Goal: Task Accomplishment & Management: Complete application form

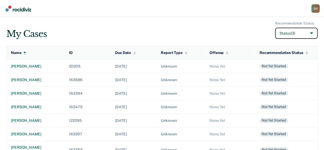
click at [311, 31] on button "Status (3)" at bounding box center [296, 33] width 43 height 11
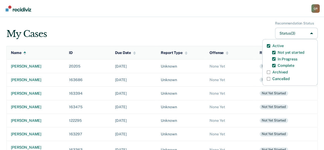
click at [287, 73] on label "Archived" at bounding box center [279, 72] width 15 height 5
click at [270, 73] on input "Archived" at bounding box center [268, 72] width 3 height 3
checkbox input "true"
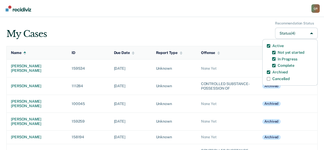
click at [217, 34] on div "My Cases Recommendation Status Status (4) Active Not yet started In Progress Co…" at bounding box center [161, 30] width 311 height 18
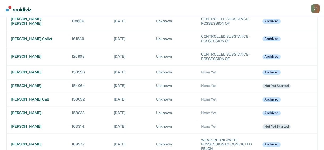
scroll to position [2232, 0]
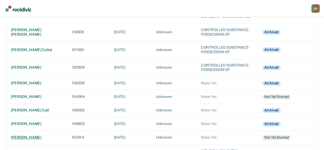
click at [30, 135] on div "[PERSON_NAME]" at bounding box center [37, 137] width 52 height 5
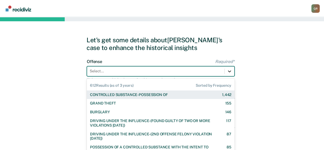
click at [228, 71] on div "612 results available. Use Up and Down to choose options, press Enter to select…" at bounding box center [161, 71] width 148 height 10
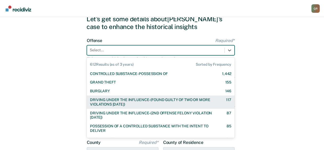
click at [124, 108] on div "DRIVING UNDER THE INFLUENCE-(FOUND GUILTY OF TWO OR MORE VIOLATIONS [DATE]) 117" at bounding box center [161, 102] width 148 height 13
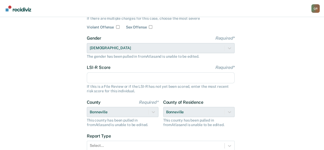
scroll to position [62, 0]
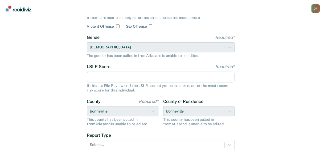
click at [112, 77] on input "LSI-R Score Required*" at bounding box center [161, 77] width 148 height 11
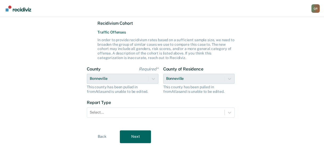
scroll to position [152, 0]
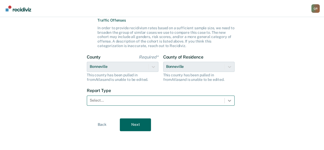
type input "24"
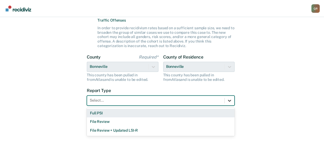
drag, startPoint x: 230, startPoint y: 100, endPoint x: 188, endPoint y: 111, distance: 44.0
click at [230, 100] on icon at bounding box center [229, 100] width 5 height 5
click at [93, 113] on div "Full PSI" at bounding box center [161, 113] width 148 height 9
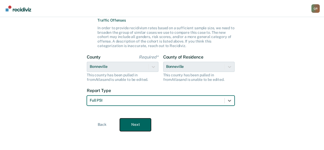
click at [136, 123] on button "Next" at bounding box center [135, 124] width 31 height 13
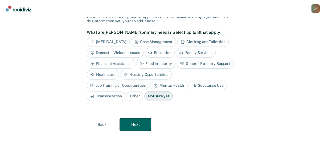
scroll to position [39, 0]
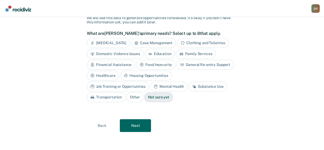
click at [103, 65] on div "Financial Assistance" at bounding box center [111, 65] width 48 height 10
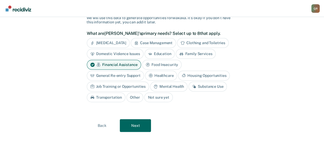
click at [207, 87] on div "Substance Use" at bounding box center [208, 87] width 38 height 10
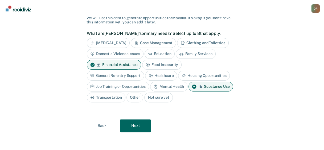
click at [165, 86] on div "Mental Health" at bounding box center [168, 87] width 37 height 10
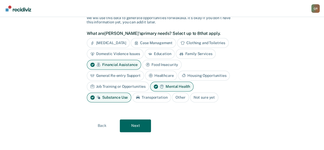
click at [154, 43] on div "Case Management" at bounding box center [153, 43] width 45 height 10
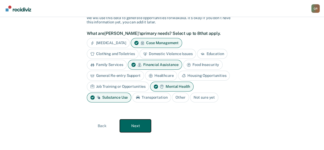
click at [140, 123] on button "Next" at bounding box center [135, 126] width 31 height 13
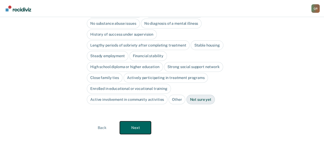
scroll to position [76, 0]
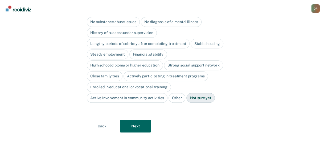
click at [130, 65] on div "High school diploma or higher education" at bounding box center [125, 65] width 76 height 10
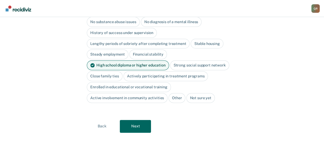
click at [206, 64] on div "Strong social support network" at bounding box center [199, 65] width 59 height 10
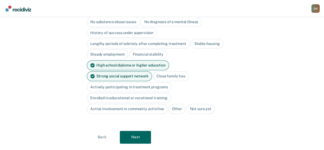
click at [169, 82] on div "Actively participating in treatment programs" at bounding box center [129, 87] width 85 height 10
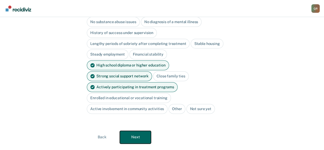
click at [135, 131] on button "Next" at bounding box center [135, 137] width 31 height 13
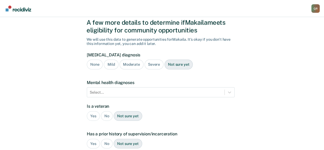
scroll to position [19, 0]
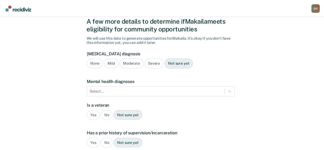
click at [132, 65] on div "Moderate" at bounding box center [132, 64] width 24 height 10
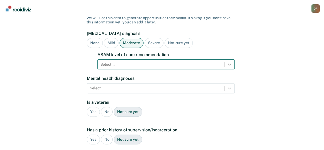
click at [230, 69] on div "Select..." at bounding box center [165, 64] width 137 height 10
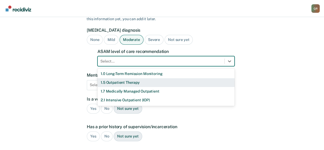
scroll to position [43, 0]
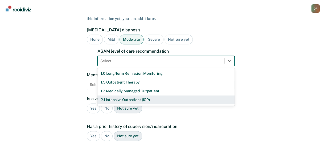
click at [131, 103] on div "2.1 Intensive Outpatient (IOP)" at bounding box center [165, 100] width 137 height 9
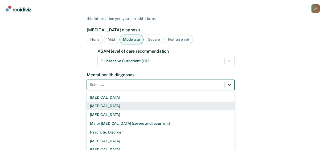
scroll to position [66, 0]
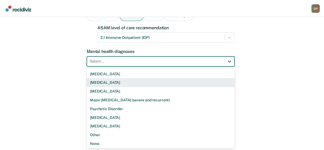
click at [230, 67] on div "9 results available. Use Up and Down to choose options, press Enter to select t…" at bounding box center [161, 61] width 148 height 10
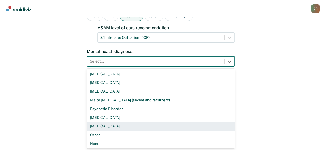
scroll to position [1, 0]
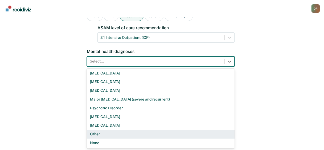
click at [103, 133] on div "Other" at bounding box center [161, 134] width 148 height 9
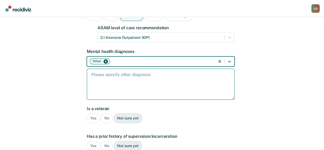
click at [101, 83] on textarea at bounding box center [161, 84] width 148 height 31
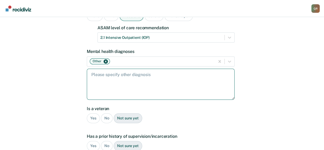
click at [97, 74] on textarea at bounding box center [161, 84] width 148 height 31
paste textarea "F41.1 [MEDICAL_DATA]"
type textarea "F41.1 [MEDICAL_DATA]"
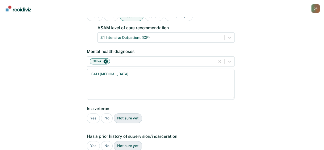
click at [107, 119] on div "No" at bounding box center [107, 118] width 12 height 10
click at [96, 146] on div "Yes" at bounding box center [93, 146] width 13 height 10
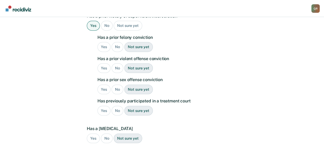
scroll to position [200, 0]
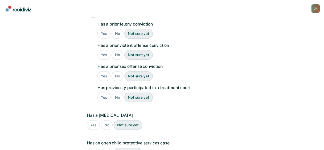
click at [118, 34] on div "No" at bounding box center [118, 34] width 12 height 10
click at [118, 54] on div "No" at bounding box center [118, 55] width 12 height 10
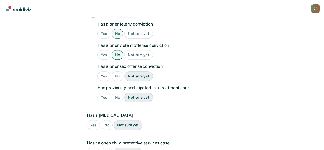
click at [118, 74] on div "No" at bounding box center [118, 76] width 12 height 10
click at [101, 94] on div "Yes" at bounding box center [103, 98] width 13 height 10
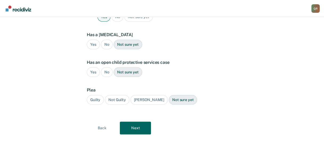
scroll to position [282, 0]
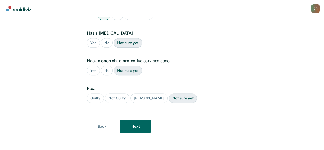
click at [105, 42] on div "No" at bounding box center [107, 43] width 12 height 10
click at [106, 68] on div "No" at bounding box center [107, 71] width 12 height 10
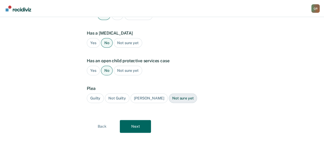
click at [95, 96] on div "Guilty" at bounding box center [95, 98] width 17 height 10
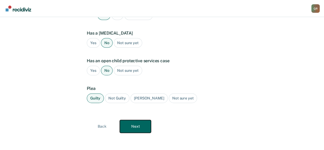
click at [144, 126] on button "Next" at bounding box center [135, 126] width 31 height 13
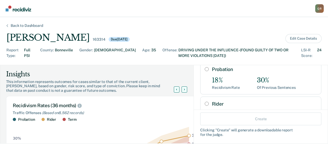
scroll to position [31, 0]
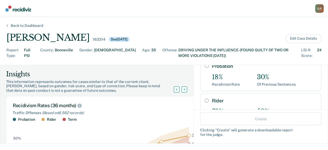
click at [205, 68] on input "Probation" at bounding box center [207, 66] width 4 height 4
radio input "true"
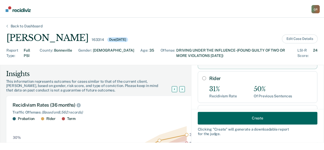
scroll to position [69, 0]
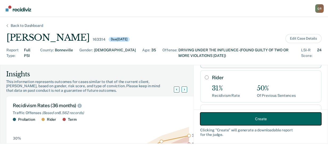
click at [255, 117] on button "Create" at bounding box center [260, 119] width 121 height 13
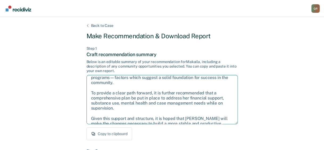
scroll to position [29, 0]
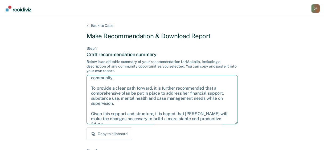
drag, startPoint x: 92, startPoint y: 81, endPoint x: 227, endPoint y: 122, distance: 140.7
click at [227, 122] on textarea "After careful consideration of the details of this case, it is recommended that…" at bounding box center [162, 99] width 151 height 49
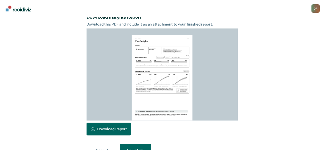
scroll to position [153, 0]
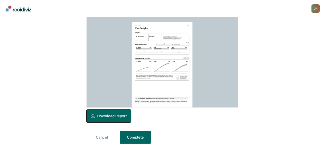
click at [109, 112] on button "Download Report" at bounding box center [109, 116] width 44 height 13
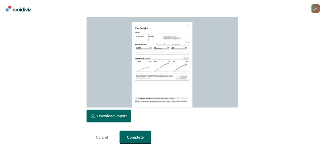
click at [131, 138] on button "Complete" at bounding box center [135, 137] width 31 height 13
